Goal: Find contact information: Find contact information

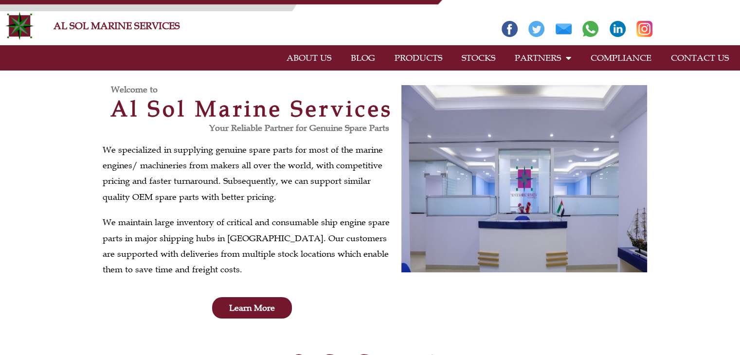
click at [423, 60] on link "PRODUCTS" at bounding box center [418, 58] width 67 height 22
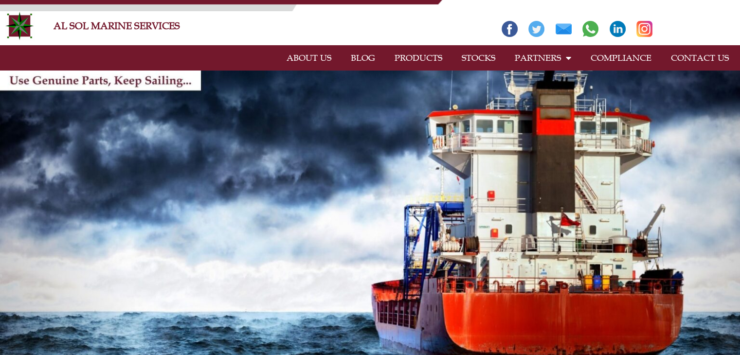
click at [686, 55] on link "CONTACT US" at bounding box center [699, 58] width 77 height 22
